Goal: Navigation & Orientation: Find specific page/section

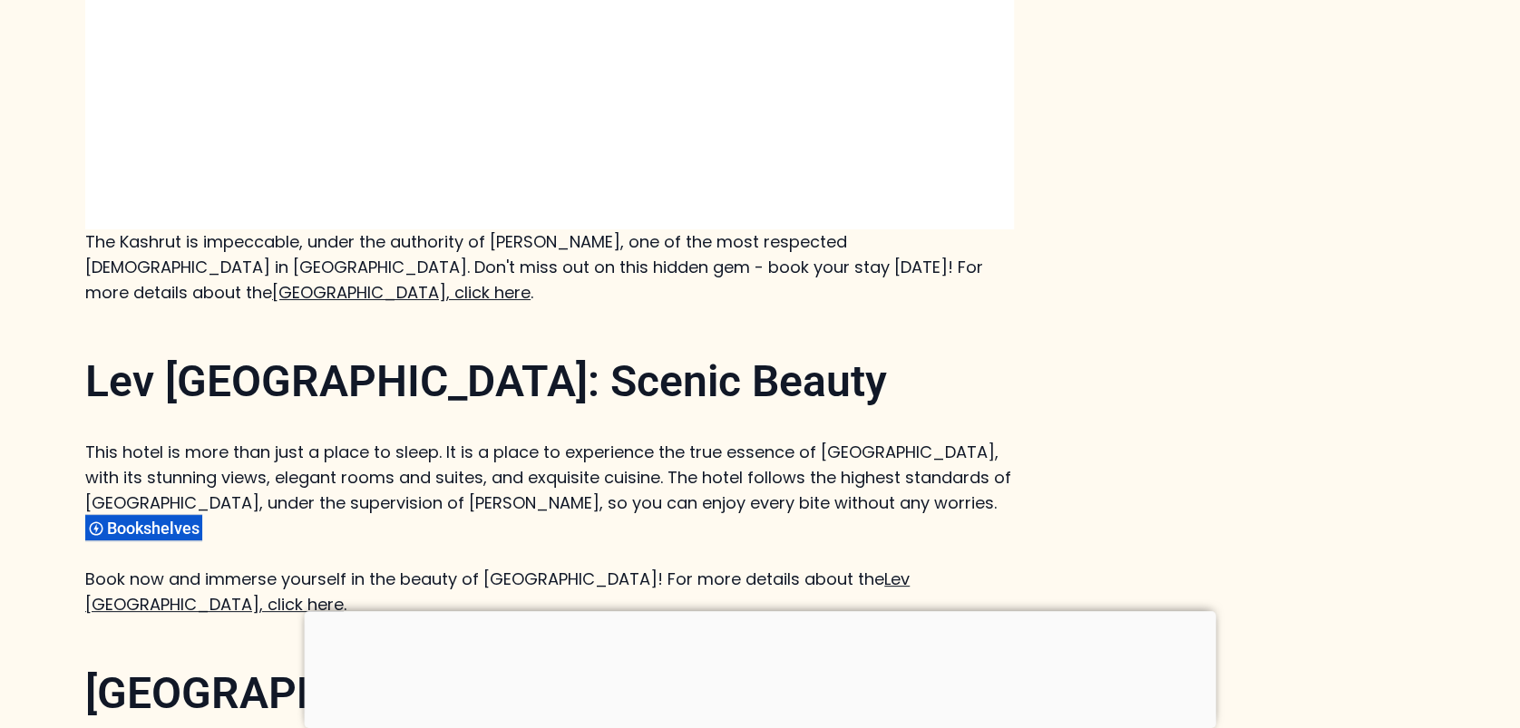
scroll to position [3276, 0]
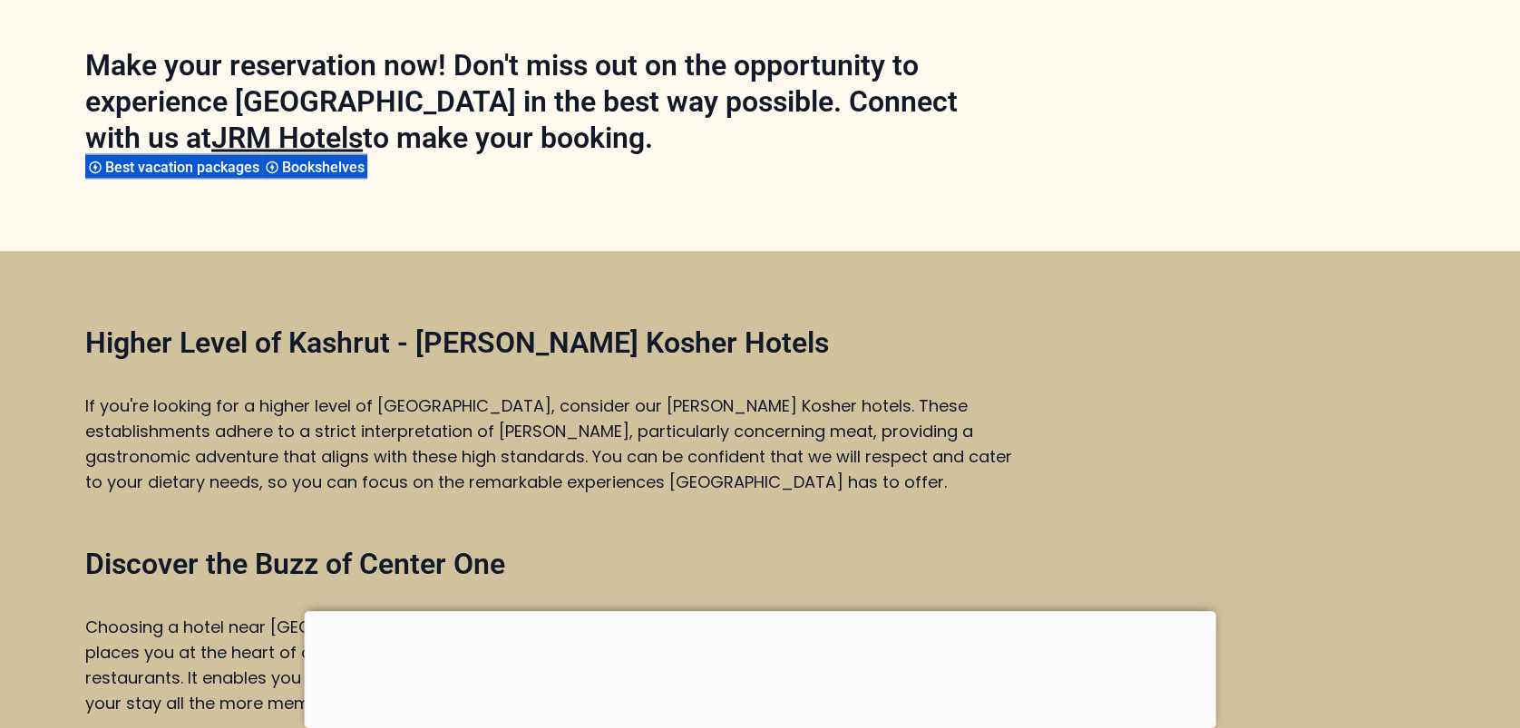
scroll to position [5100, 0]
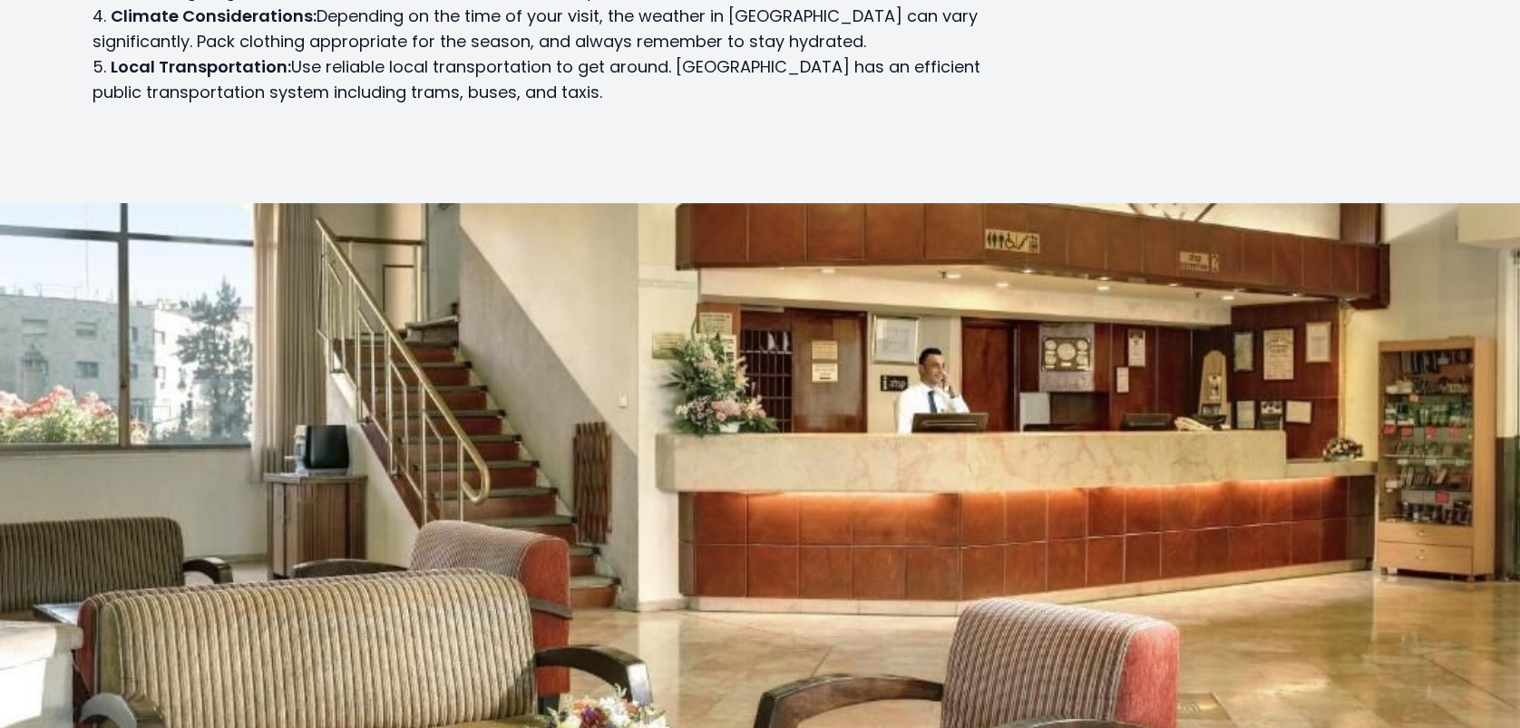
scroll to position [388, 0]
